Goal: Ask a question: Seek information or help from site administrators or community

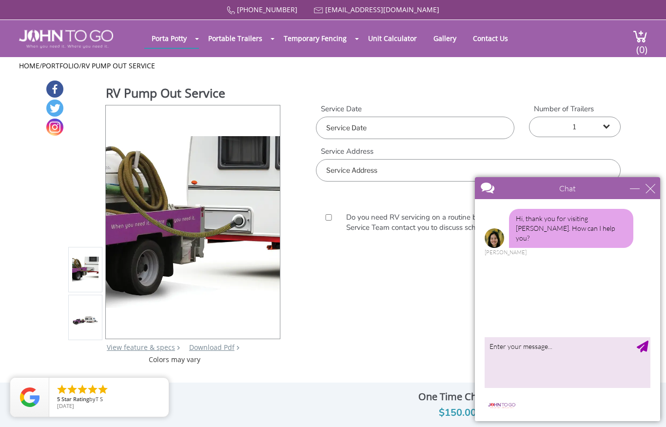
click at [656, 183] on div "Chat" at bounding box center [567, 188] width 185 height 22
click at [654, 187] on div "close" at bounding box center [651, 188] width 10 height 10
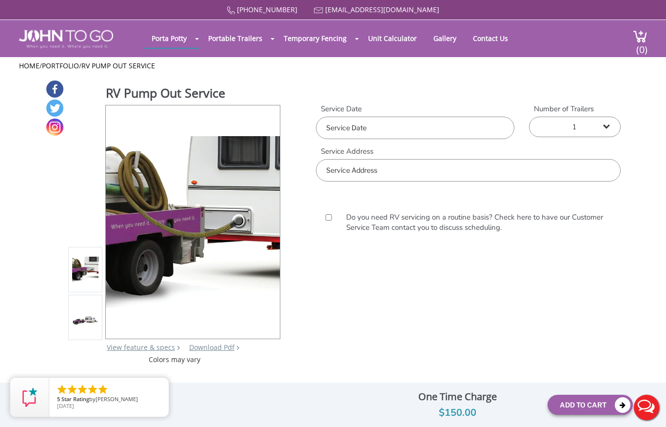
click at [500, 35] on link "Contact Us" at bounding box center [491, 38] width 50 height 19
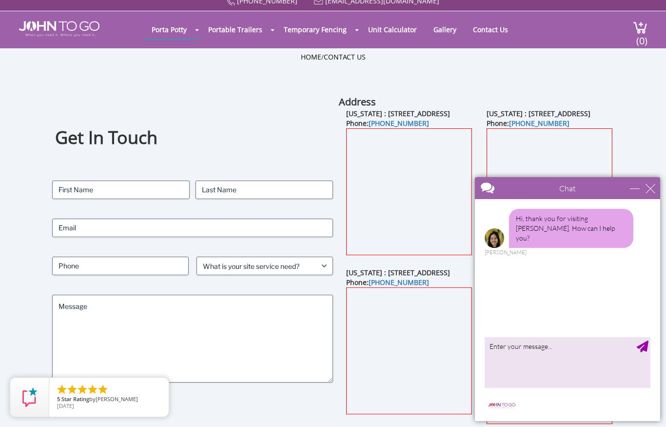
scroll to position [10, 0]
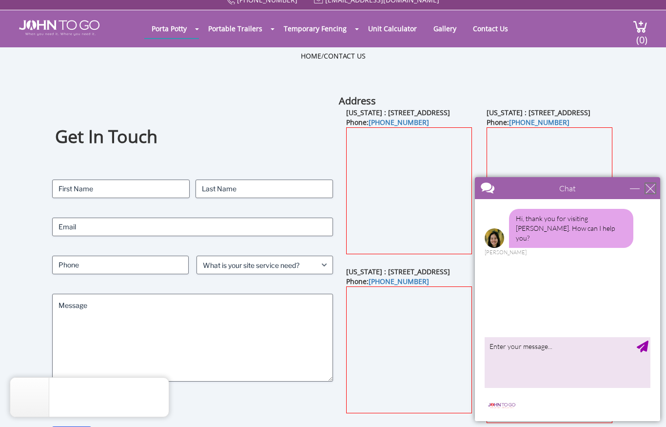
click at [654, 184] on div "close" at bounding box center [651, 188] width 10 height 10
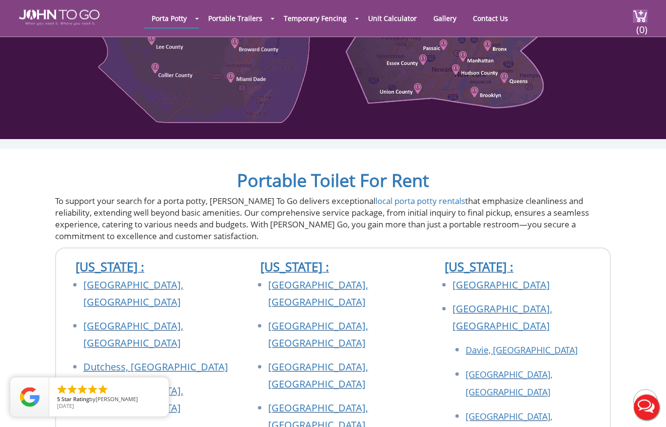
scroll to position [636, 0]
click at [344, 401] on link "[GEOGRAPHIC_DATA], [GEOGRAPHIC_DATA]" at bounding box center [318, 416] width 100 height 30
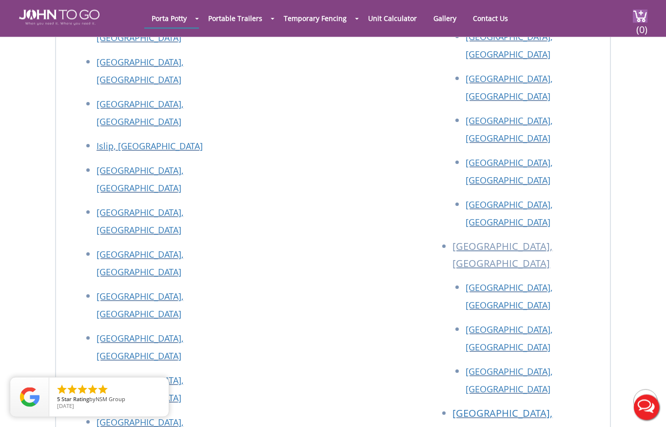
scroll to position [2136, 0]
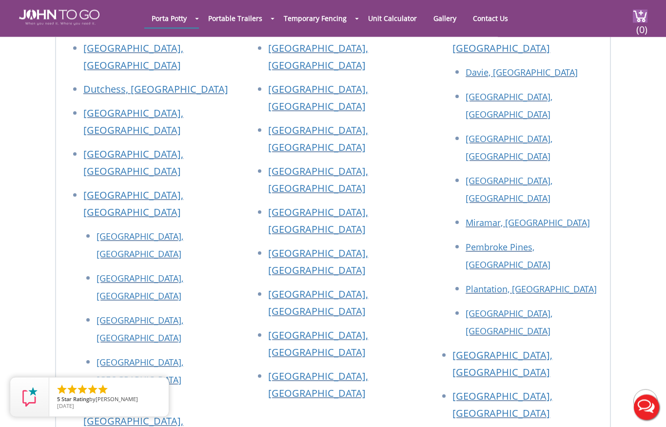
scroll to position [1339, 0]
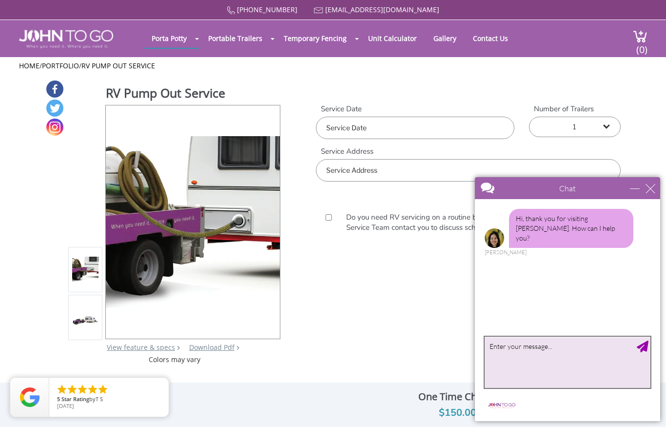
click at [510, 355] on textarea "type your message" at bounding box center [568, 362] width 166 height 51
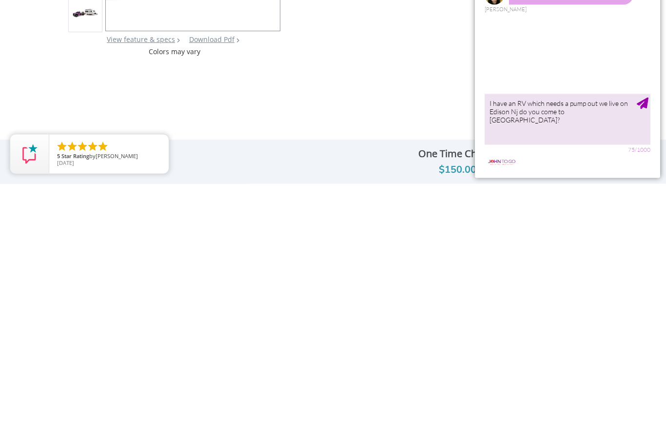
scroll to position [271, 0]
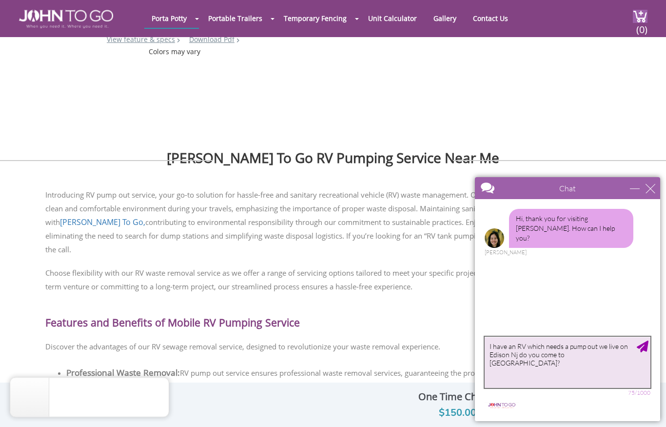
click at [650, 344] on textarea "I have an RV which needs a pump out we live on Edison Nj do you come to us?" at bounding box center [568, 362] width 166 height 51
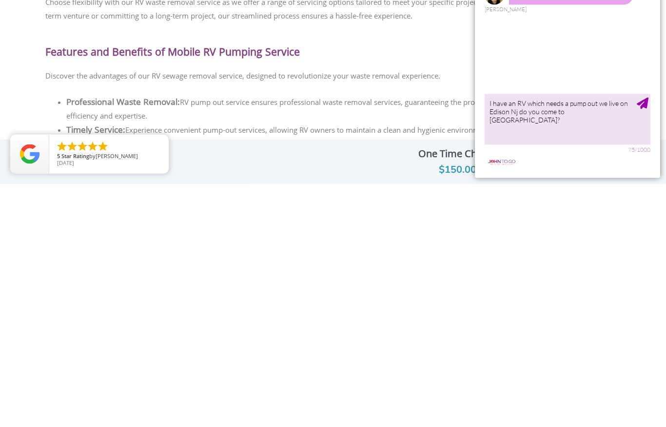
scroll to position [541, 0]
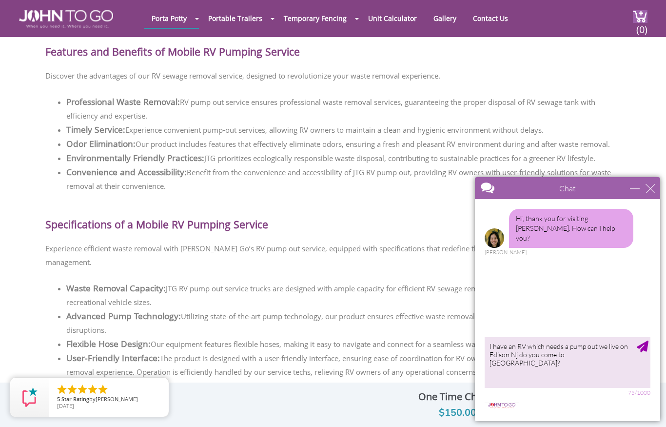
click at [506, 290] on div "Hi, thank you for visiting John To Go. How can I help you? Anne" at bounding box center [567, 266] width 185 height 134
click at [505, 362] on textarea "I have an RV which needs a pump out we live on Edison Nj do you come to us?" at bounding box center [568, 362] width 166 height 51
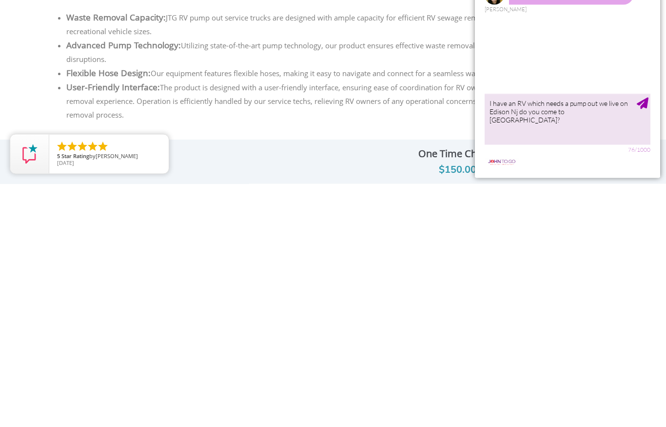
scroll to position [812, 0]
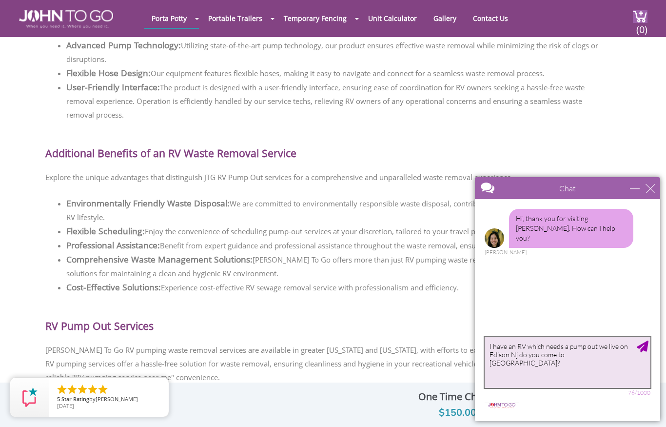
click at [549, 365] on textarea "I have an RV which needs a pump out we live on Edison Nj do you come to us?" at bounding box center [568, 362] width 166 height 51
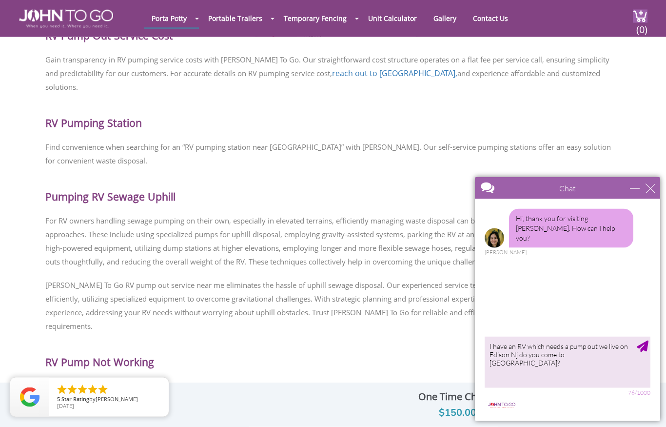
scroll to position [1190, 0]
type textarea "I have an RV which needs a pump out we live on Edison Nj do you come to us?"
click at [547, 285] on div "Hi, thank you for visiting John To Go. How can I help you? Anne" at bounding box center [567, 266] width 185 height 134
click at [496, 376] on textarea "I have an RV which needs a pump out we live on Edison Nj do you come to us?" at bounding box center [568, 362] width 166 height 51
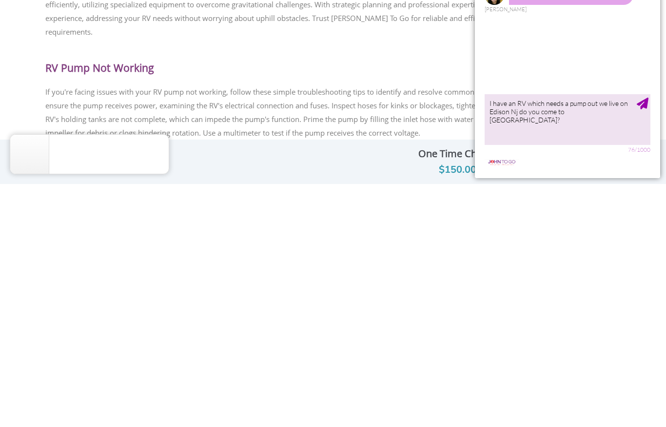
scroll to position [1484, 0]
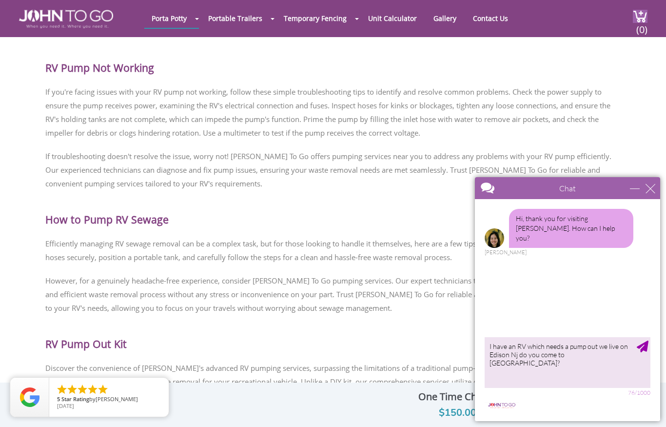
click at [650, 406] on div "CLOSE RETURN TO CHAT CANCEL UPLOAD MESSAGE NOT FOUND: [EN][63]. MESSAGE NOT FOU…" at bounding box center [567, 406] width 185 height 29
click at [655, 189] on div "close" at bounding box center [651, 188] width 10 height 10
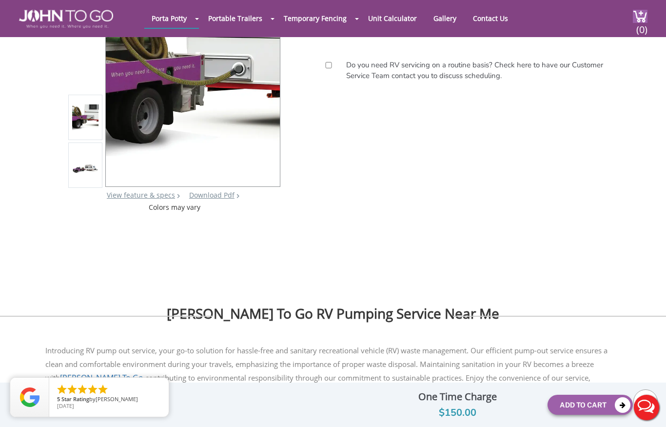
scroll to position [0, 0]
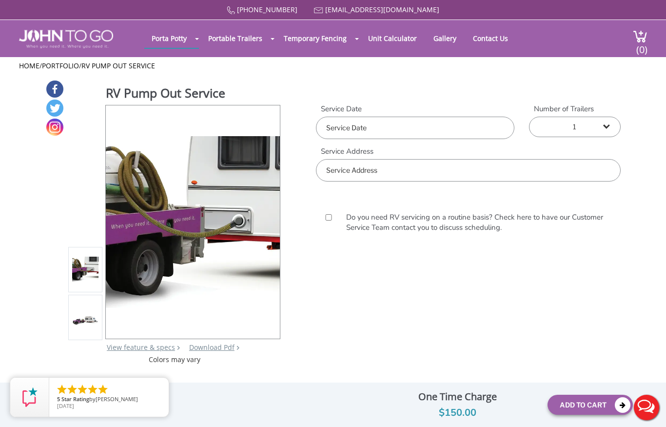
click at [141, 345] on link "View feature & specs" at bounding box center [141, 346] width 68 height 9
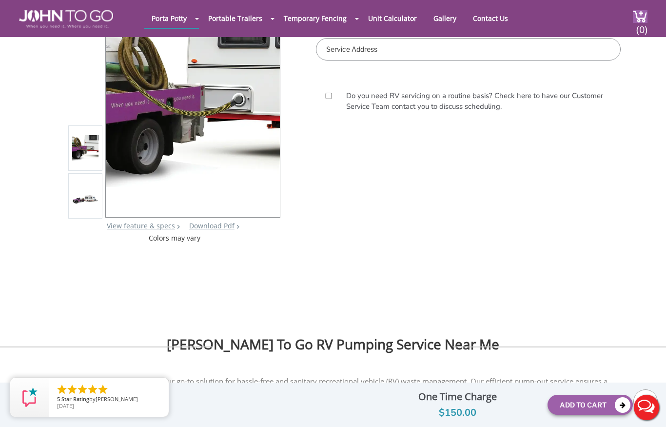
scroll to position [39, 0]
